Goal: Task Accomplishment & Management: Complete application form

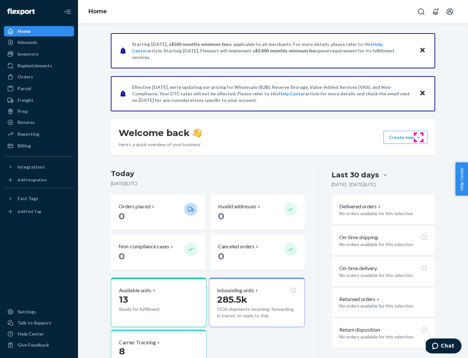
click at [419, 137] on button "Create new Create new inbound Create new order Create new product" at bounding box center [406, 137] width 44 height 13
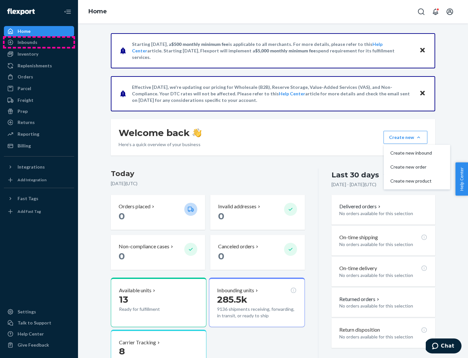
click at [39, 42] on div "Inbounds" at bounding box center [39, 42] width 69 height 9
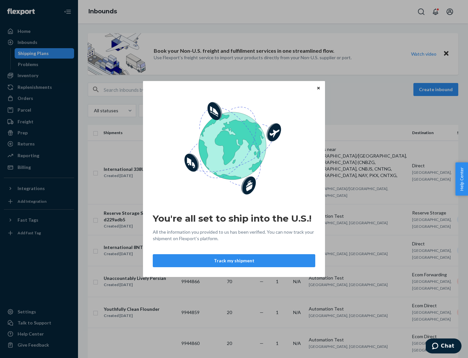
click at [234, 261] on button "Track my shipment" at bounding box center [234, 260] width 163 height 13
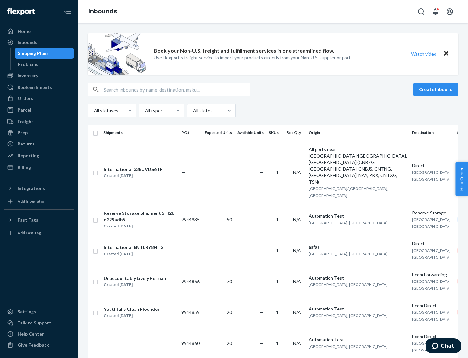
click at [437, 89] on button "Create inbound" at bounding box center [436, 89] width 45 height 13
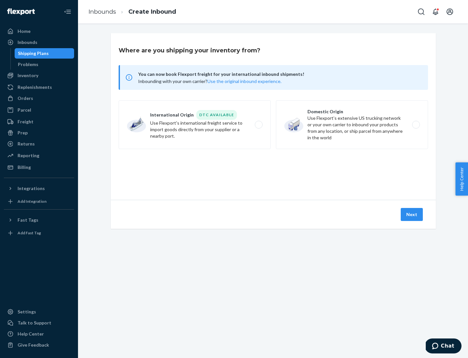
click at [195, 125] on label "International Origin DTC Available Use Flexport's international freight service…" at bounding box center [195, 124] width 152 height 49
click at [259, 125] on input "International Origin DTC Available Use Flexport's international freight service…" at bounding box center [261, 125] width 4 height 4
radio input "true"
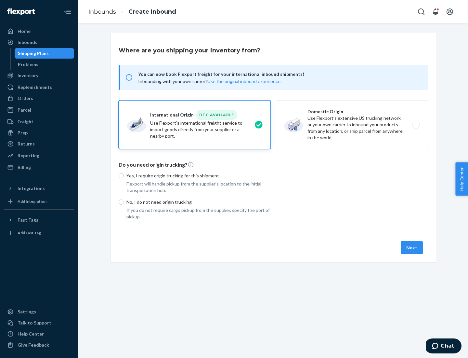
click at [199, 202] on p "No, I do not need origin trucking" at bounding box center [199, 202] width 144 height 7
click at [124, 202] on input "No, I do not need origin trucking" at bounding box center [121, 201] width 5 height 5
radio input "true"
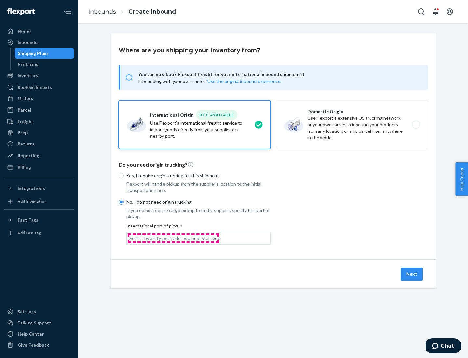
click at [173, 238] on div "Search by a city, port, address, or postal code" at bounding box center [174, 238] width 91 height 7
click at [130, 238] on input "Search by a city, port, address, or postal code" at bounding box center [129, 238] width 1 height 7
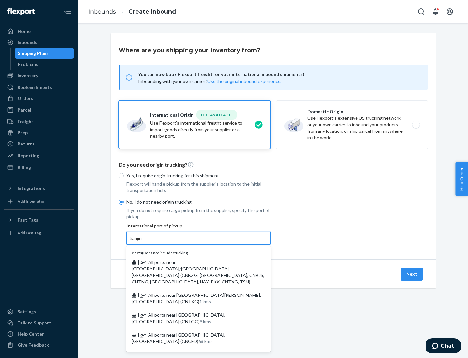
click at [192, 262] on span "| All ports near [GEOGRAPHIC_DATA]/[GEOGRAPHIC_DATA], [GEOGRAPHIC_DATA] (CNBZG,…" at bounding box center [198, 271] width 133 height 25
click at [143, 241] on input "tianjin" at bounding box center [135, 238] width 13 height 7
type input "All ports near [GEOGRAPHIC_DATA]/[GEOGRAPHIC_DATA], [GEOGRAPHIC_DATA] (CNBZG, […"
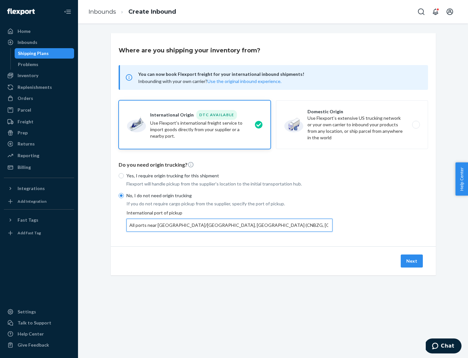
click at [412, 261] on button "Next" at bounding box center [412, 260] width 22 height 13
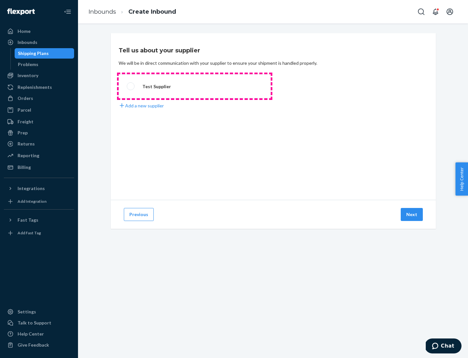
click at [195, 86] on label "Test Supplier" at bounding box center [195, 86] width 152 height 24
click at [131, 86] on input "Test Supplier" at bounding box center [129, 86] width 4 height 4
radio input "true"
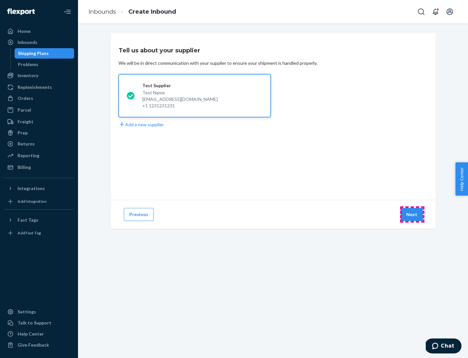
click at [412, 214] on button "Next" at bounding box center [412, 214] width 22 height 13
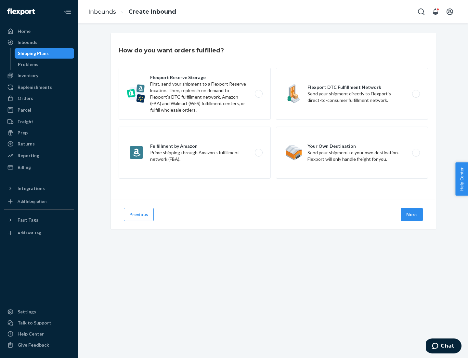
click at [195, 94] on label "Flexport Reserve Storage First, send your shipment to a Flexport Reserve locati…" at bounding box center [195, 94] width 152 height 52
click at [259, 94] on input "Flexport Reserve Storage First, send your shipment to a Flexport Reserve locati…" at bounding box center [261, 94] width 4 height 4
radio input "true"
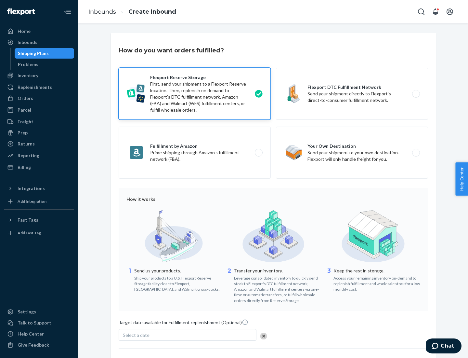
scroll to position [53, 0]
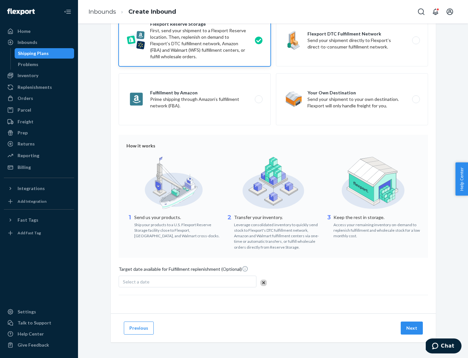
click at [412, 328] on button "Next" at bounding box center [412, 327] width 22 height 13
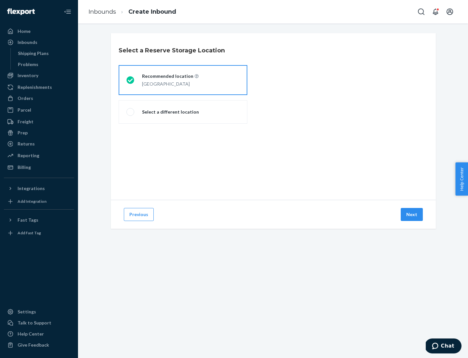
click at [183, 80] on div "[GEOGRAPHIC_DATA]" at bounding box center [170, 83] width 57 height 8
click at [131, 80] on input "Recommended location [GEOGRAPHIC_DATA]" at bounding box center [129, 80] width 4 height 4
click at [412, 214] on button "Next" at bounding box center [412, 214] width 22 height 13
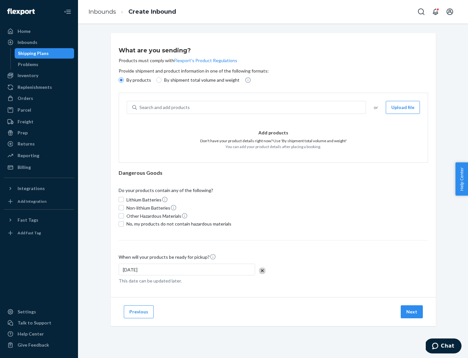
click at [252, 107] on div "Search and add products" at bounding box center [251, 107] width 229 height 12
click at [140, 107] on input "Search and add products" at bounding box center [140, 107] width 1 height 7
click at [158, 80] on input "By shipment total volume and weight" at bounding box center [158, 79] width 5 height 5
radio input "true"
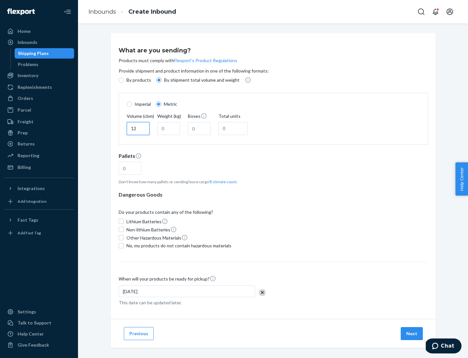
type input "12"
type input "22"
type input "222"
type input "121"
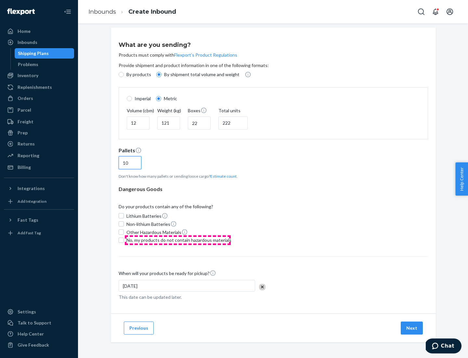
type input "10"
click at [178, 240] on span "No, my products do not contain hazardous materials" at bounding box center [179, 240] width 105 height 7
click at [124, 240] on input "No, my products do not contain hazardous materials" at bounding box center [121, 239] width 5 height 5
checkbox input "true"
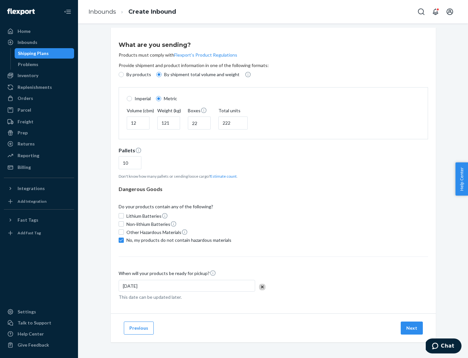
click at [412, 328] on button "Next" at bounding box center [412, 327] width 22 height 13
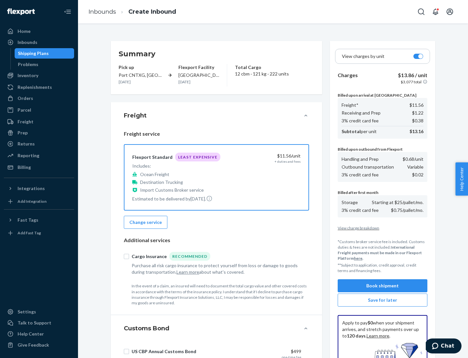
scroll to position [95, 0]
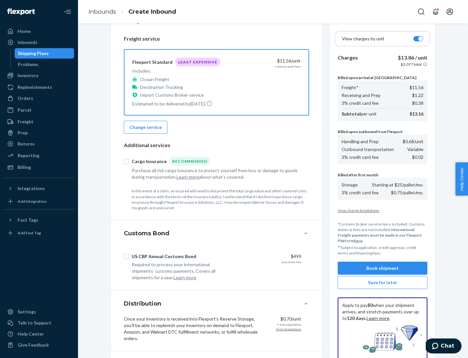
click at [383, 268] on button "Book shipment" at bounding box center [383, 268] width 90 height 13
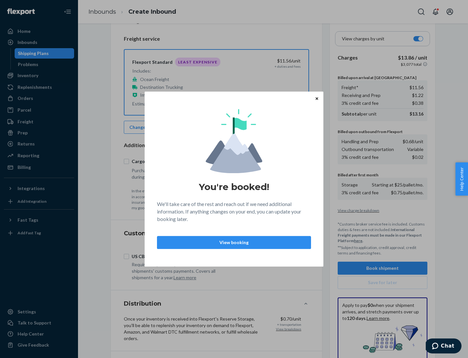
click at [234, 242] on p "View booking" at bounding box center [234, 242] width 143 height 7
